Goal: Information Seeking & Learning: Learn about a topic

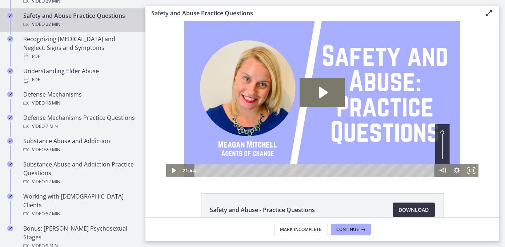
click at [417, 210] on span "Download Opens in a new window" at bounding box center [414, 209] width 30 height 9
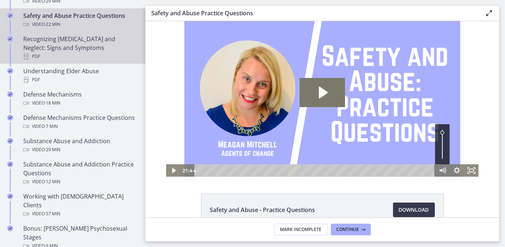
click at [71, 40] on div "Recognizing [MEDICAL_DATA] and Neglect: Signs and Symptoms PDF" at bounding box center [80, 48] width 114 height 26
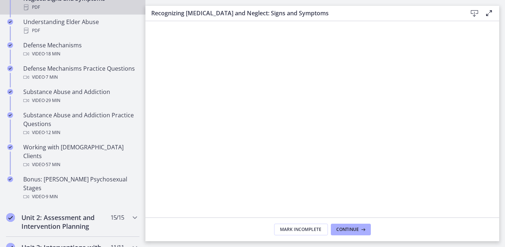
scroll to position [418, 0]
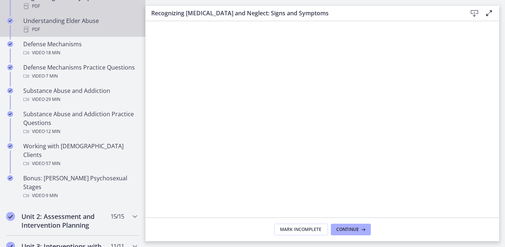
click at [74, 25] on div "PDF" at bounding box center [80, 29] width 114 height 9
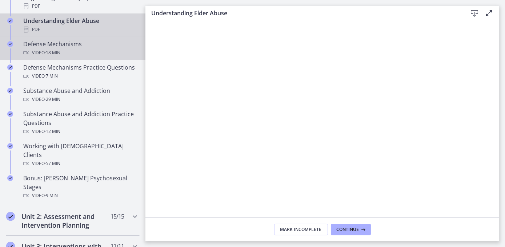
click at [67, 48] on div "Video · 18 min" at bounding box center [80, 52] width 114 height 9
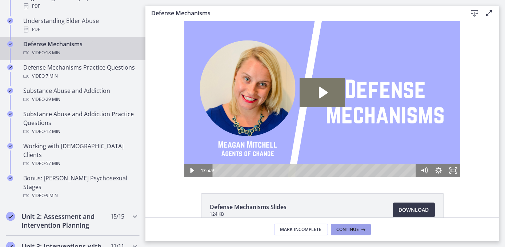
click at [357, 228] on span "Continue" at bounding box center [348, 229] width 23 height 6
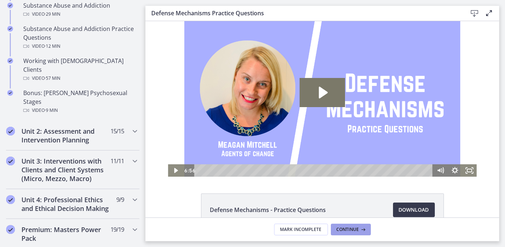
click at [360, 226] on icon at bounding box center [363, 229] width 7 height 6
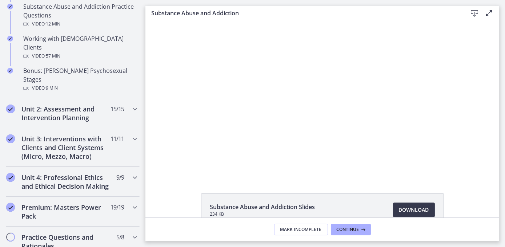
scroll to position [526, 0]
click at [131, 104] on icon "Chapters" at bounding box center [135, 108] width 9 height 9
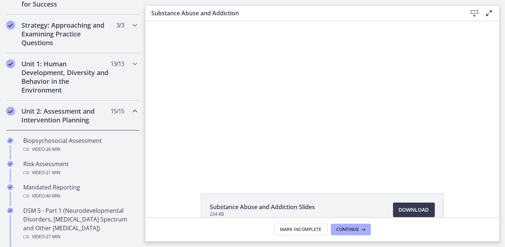
scroll to position [182, 0]
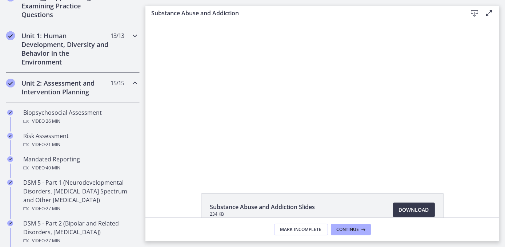
click at [131, 35] on icon "Chapters" at bounding box center [135, 35] width 9 height 9
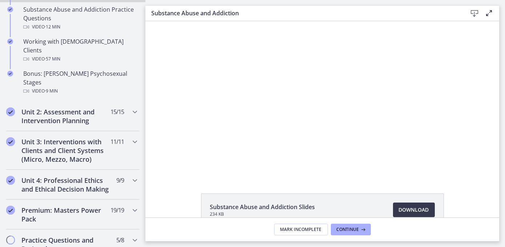
scroll to position [524, 0]
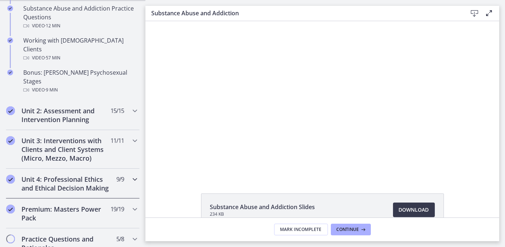
click at [140, 168] on div "Unit 4: Professional Ethics and Ethical Decision Making 9 / 9 Completed" at bounding box center [73, 183] width 146 height 30
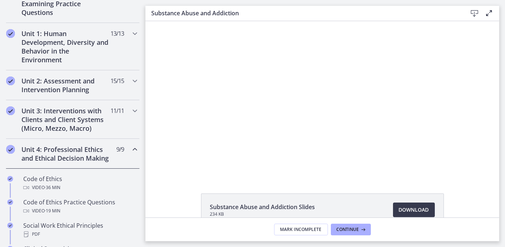
scroll to position [186, 0]
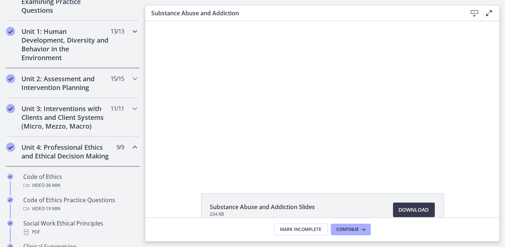
click at [131, 30] on icon "Chapters" at bounding box center [135, 31] width 9 height 9
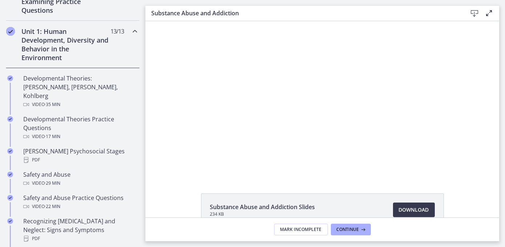
drag, startPoint x: 140, startPoint y: 61, endPoint x: 140, endPoint y: 66, distance: 4.4
click at [140, 66] on div "Unit 1: Human Development, Diversity and Behavior in the Environment 13 / 13 Co…" at bounding box center [73, 44] width 146 height 47
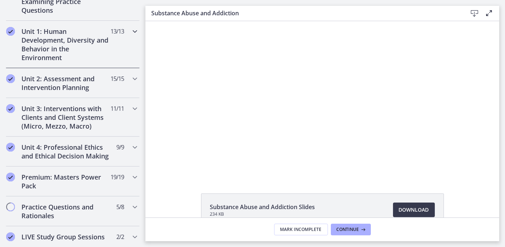
click at [131, 28] on icon "Chapters" at bounding box center [135, 31] width 9 height 9
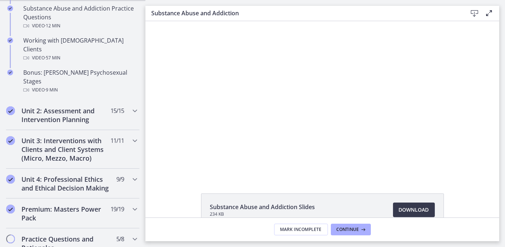
scroll to position [525, 0]
click at [131, 106] on icon "Chapters" at bounding box center [135, 110] width 9 height 9
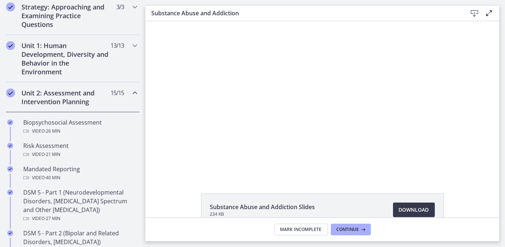
scroll to position [172, 0]
click at [131, 42] on icon "Chapters" at bounding box center [135, 45] width 9 height 9
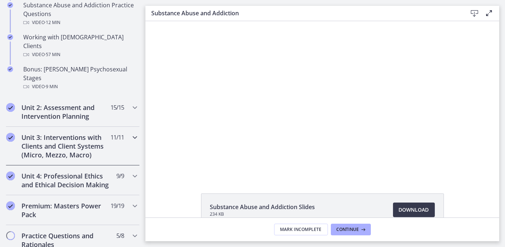
scroll to position [0, 0]
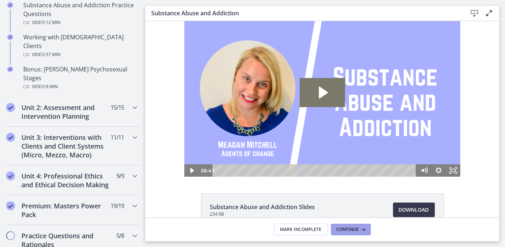
click at [362, 224] on button "Continue" at bounding box center [351, 229] width 40 height 12
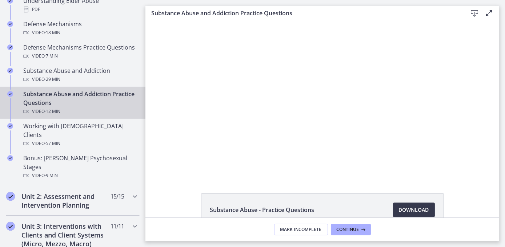
scroll to position [434, 0]
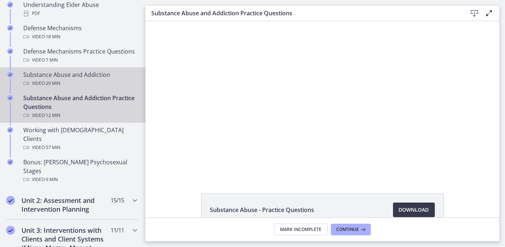
click at [60, 76] on div "Substance Abuse and Addiction Video · 29 min" at bounding box center [80, 78] width 114 height 17
